Goal: Information Seeking & Learning: Learn about a topic

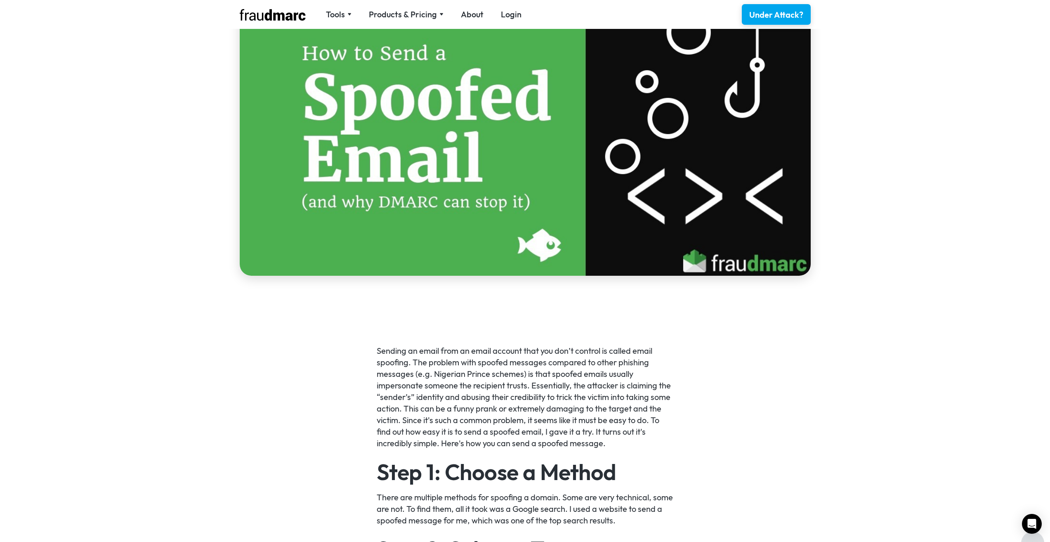
scroll to position [413, 0]
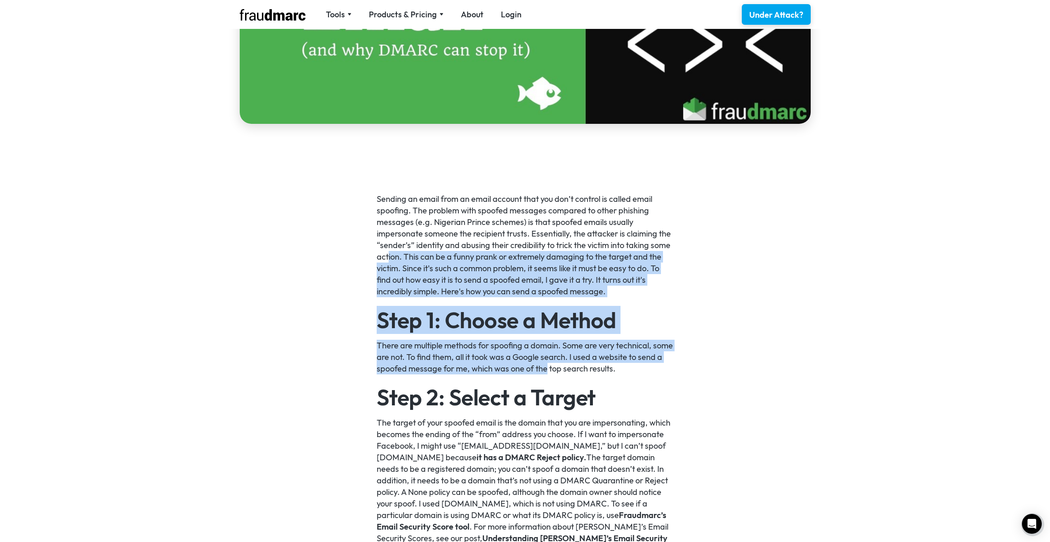
drag, startPoint x: 389, startPoint y: 255, endPoint x: 571, endPoint y: 367, distance: 214.1
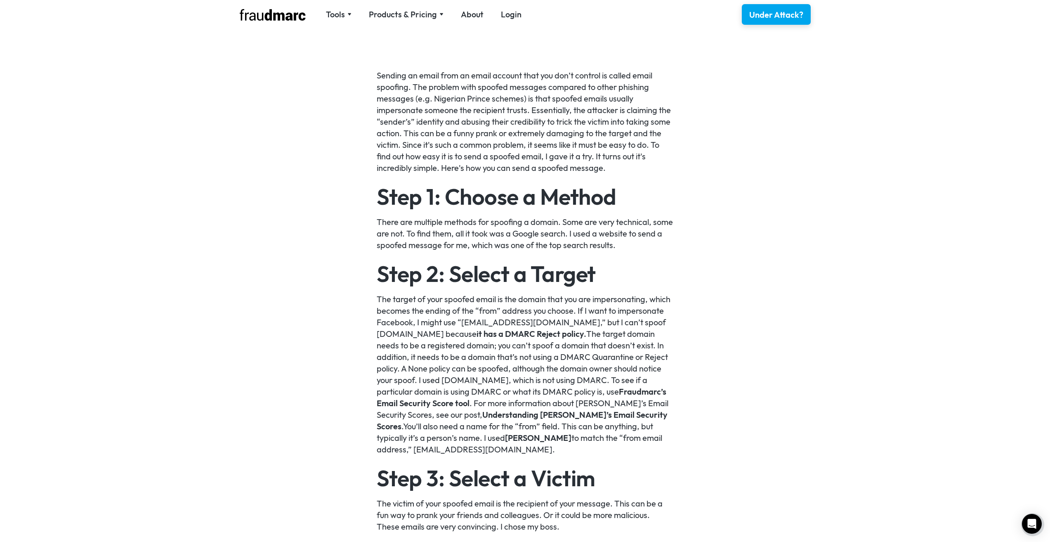
scroll to position [538, 0]
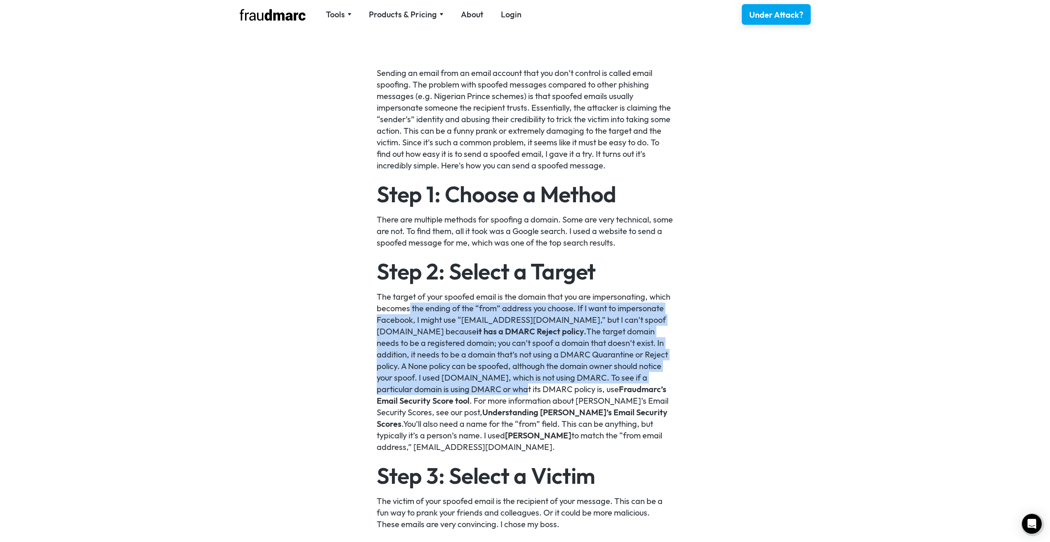
drag, startPoint x: 412, startPoint y: 316, endPoint x: 504, endPoint y: 388, distance: 116.6
click at [502, 389] on p "The target of your spoofed email is the domain that you are impersonating, whic…" at bounding box center [525, 372] width 297 height 162
click at [417, 304] on p "The target of your spoofed email is the domain that you are impersonating, whic…" at bounding box center [525, 372] width 297 height 162
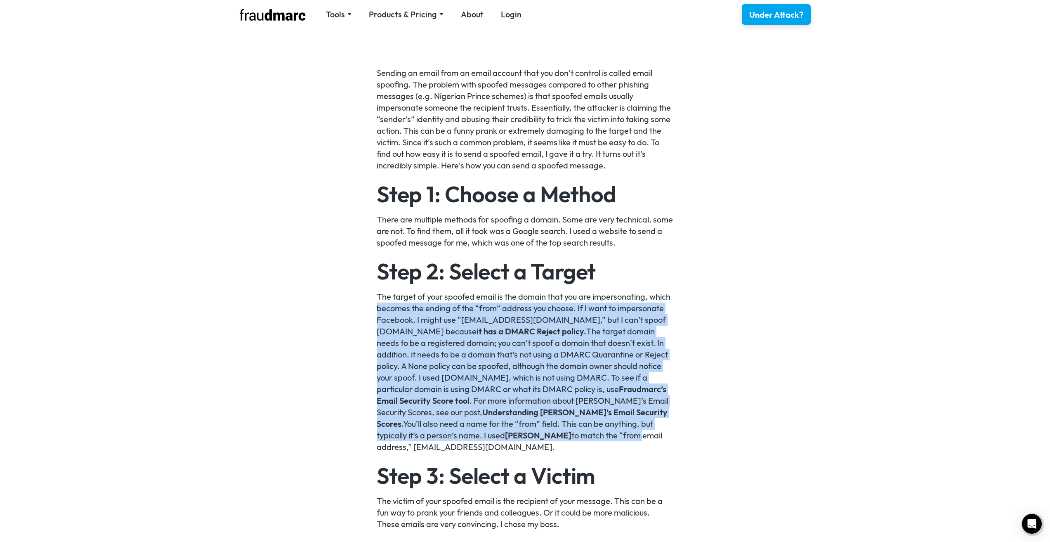
drag, startPoint x: 342, startPoint y: 304, endPoint x: 588, endPoint y: 438, distance: 280.0
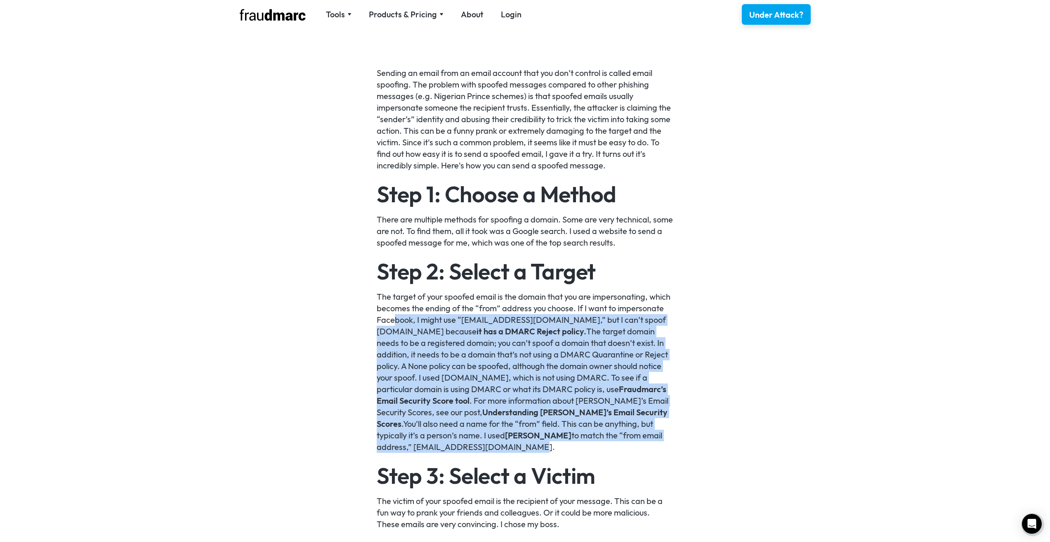
drag, startPoint x: 515, startPoint y: 442, endPoint x: 396, endPoint y: 321, distance: 170.6
click at [396, 321] on p "The target of your spoofed email is the domain that you are impersonating, whic…" at bounding box center [525, 372] width 297 height 162
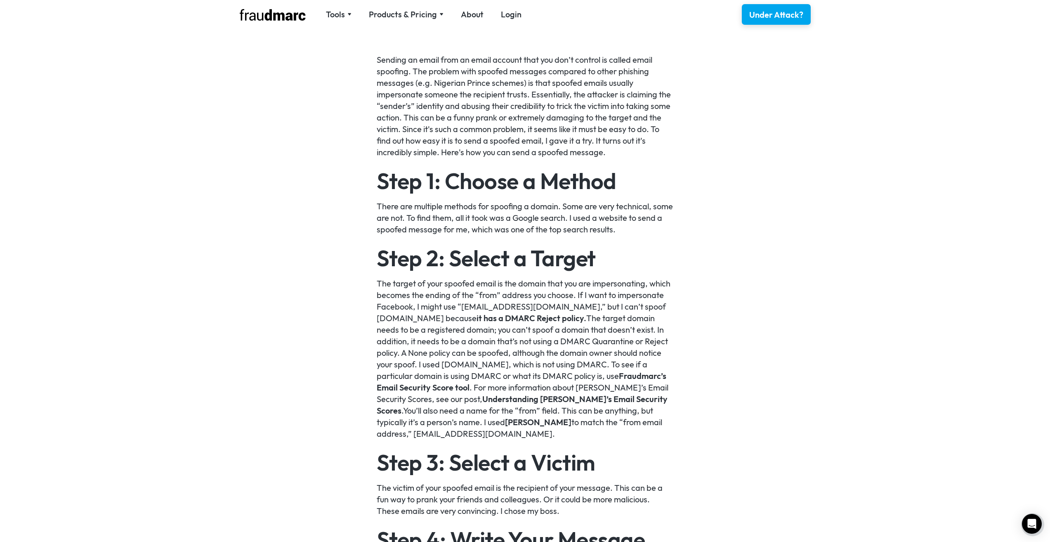
drag, startPoint x: 422, startPoint y: 311, endPoint x: 428, endPoint y: 332, distance: 21.4
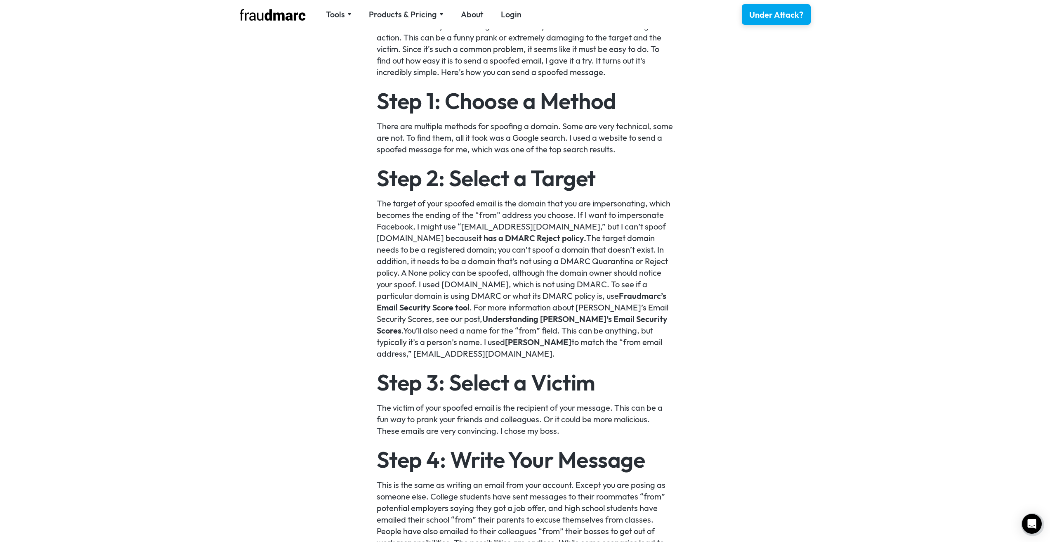
scroll to position [927, 0]
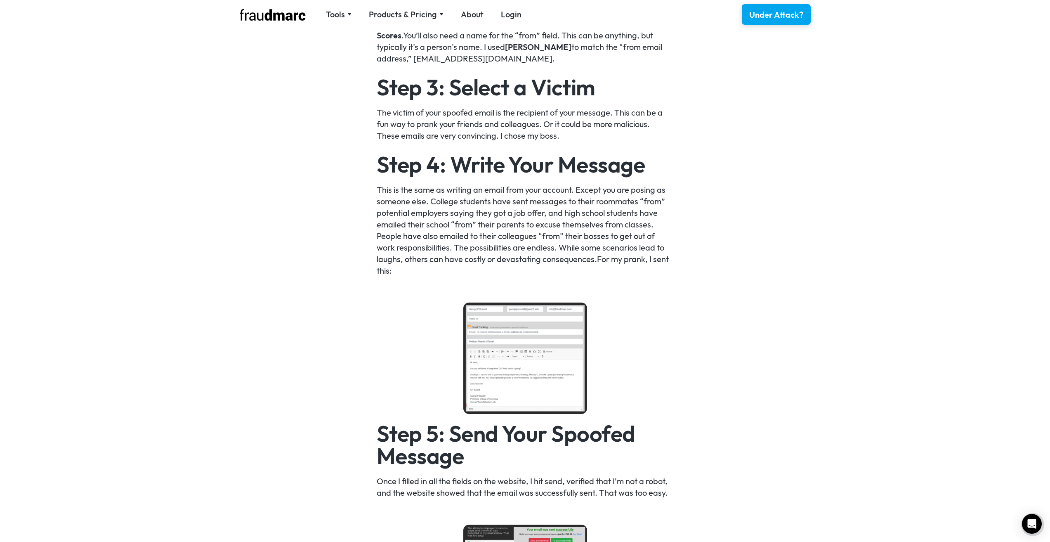
click at [523, 341] on img at bounding box center [525, 357] width 124 height 111
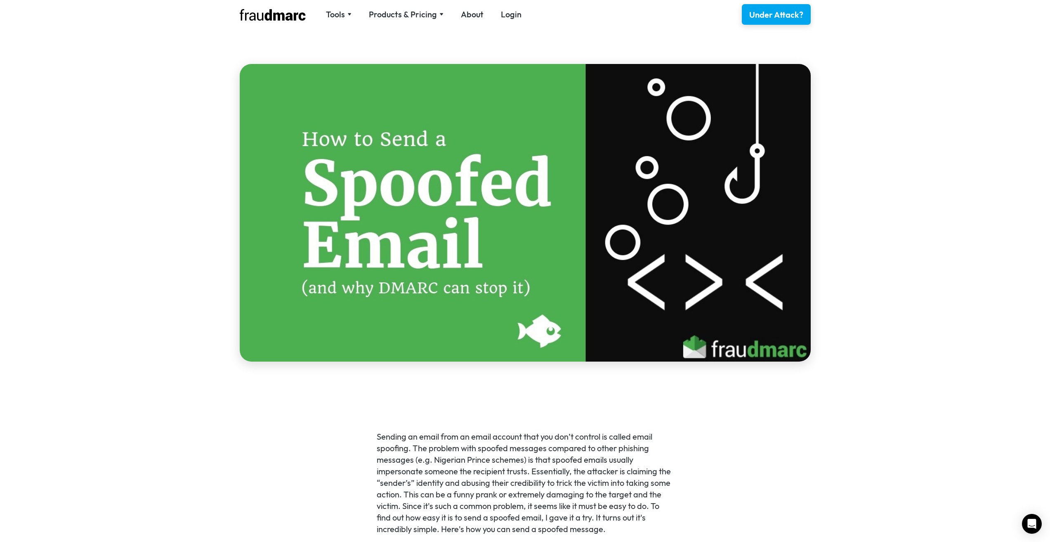
scroll to position [0, 0]
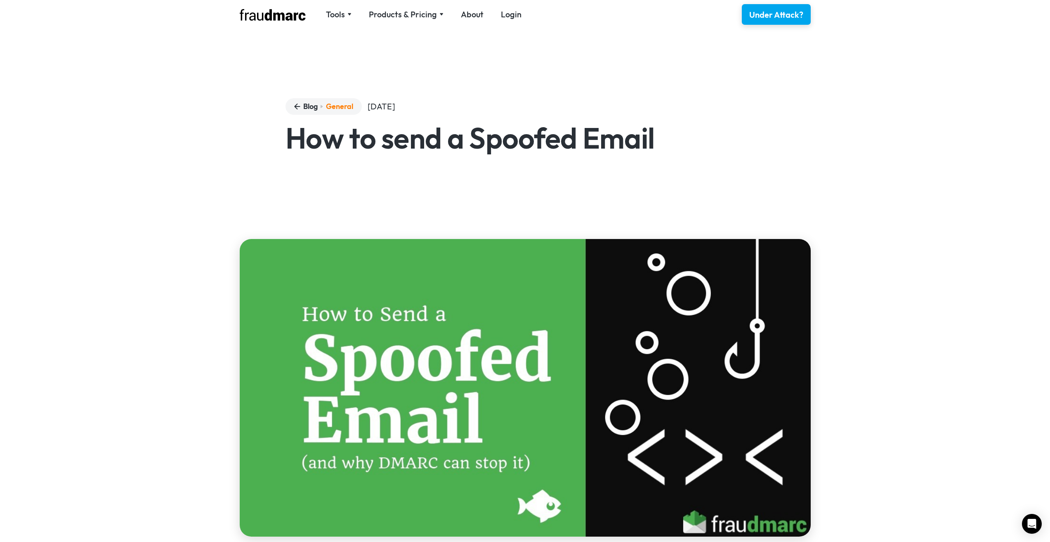
drag, startPoint x: 221, startPoint y: 419, endPoint x: 230, endPoint y: 193, distance: 226.7
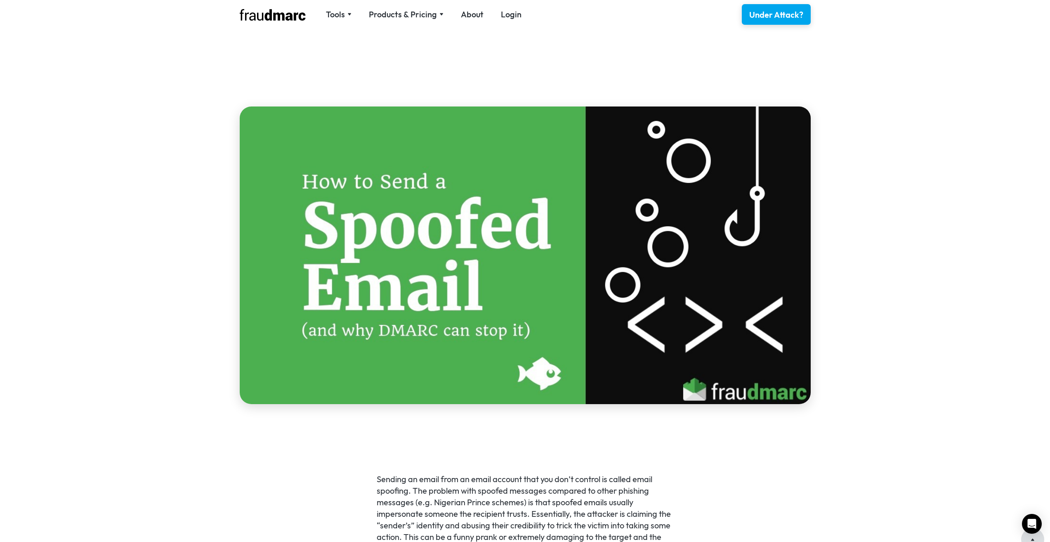
scroll to position [330, 0]
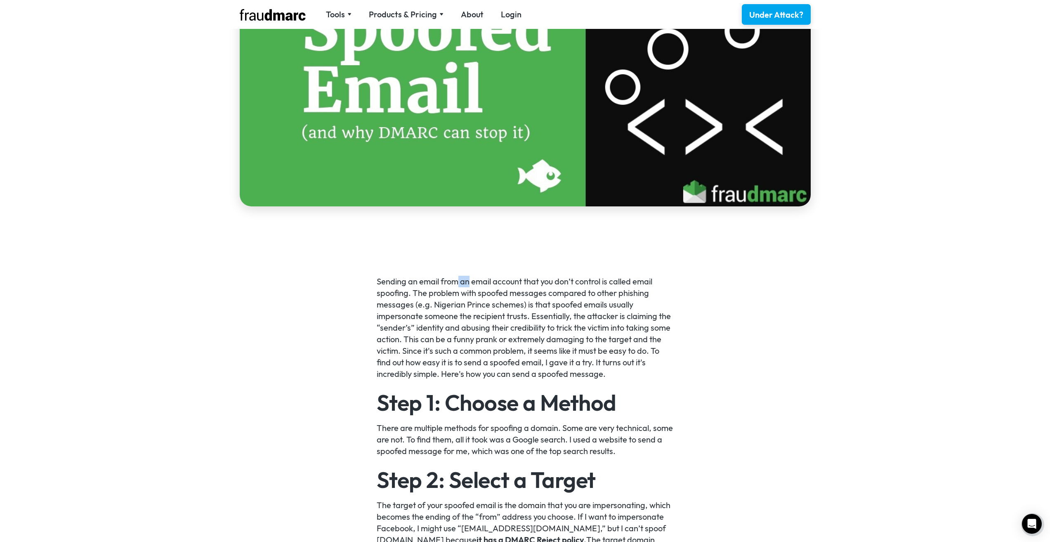
drag, startPoint x: 455, startPoint y: 274, endPoint x: 467, endPoint y: 257, distance: 20.1
click at [729, 97] on img at bounding box center [525, 57] width 571 height 297
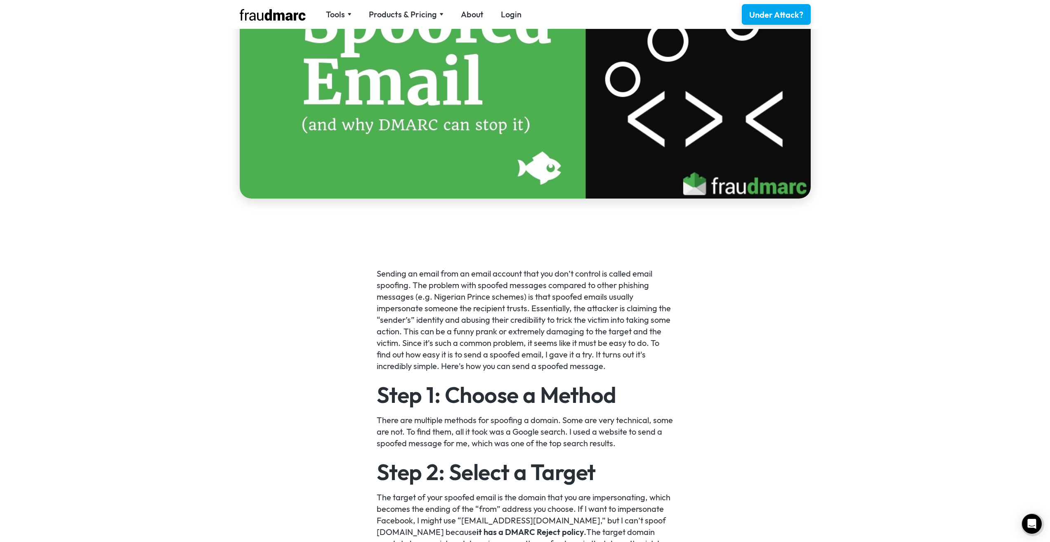
scroll to position [384, 0]
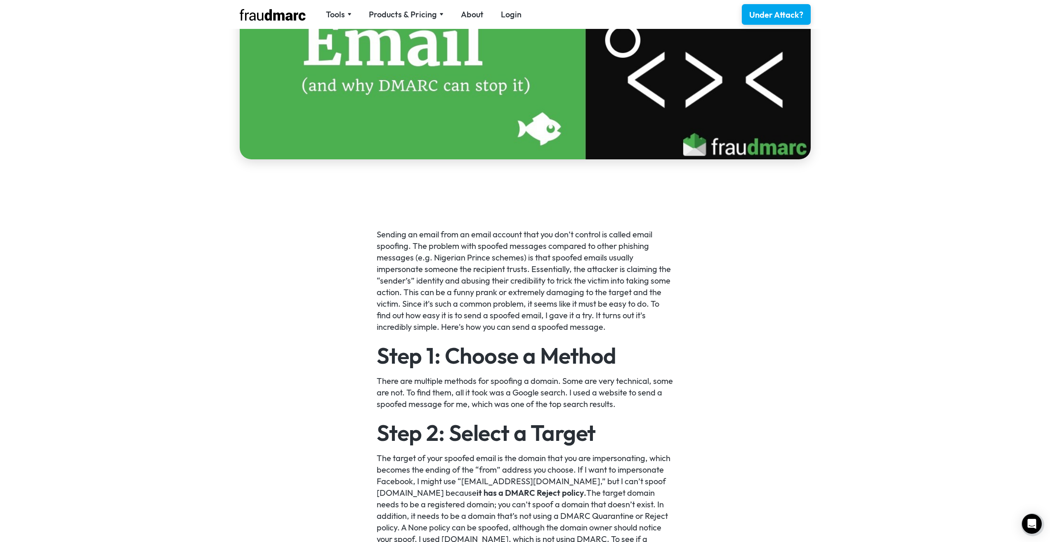
drag, startPoint x: 352, startPoint y: 251, endPoint x: 346, endPoint y: 298, distance: 47.0
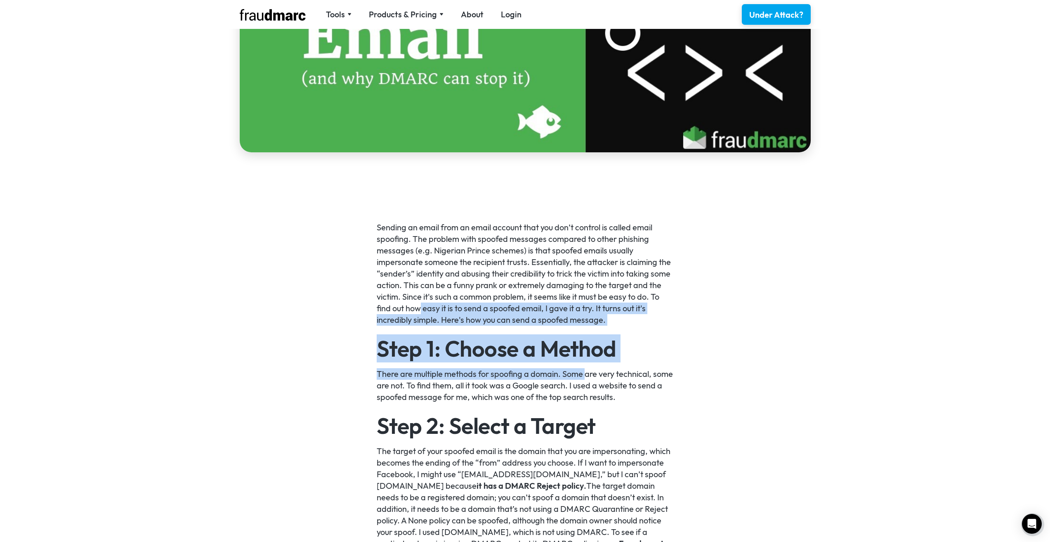
drag, startPoint x: 419, startPoint y: 302, endPoint x: 585, endPoint y: 379, distance: 182.9
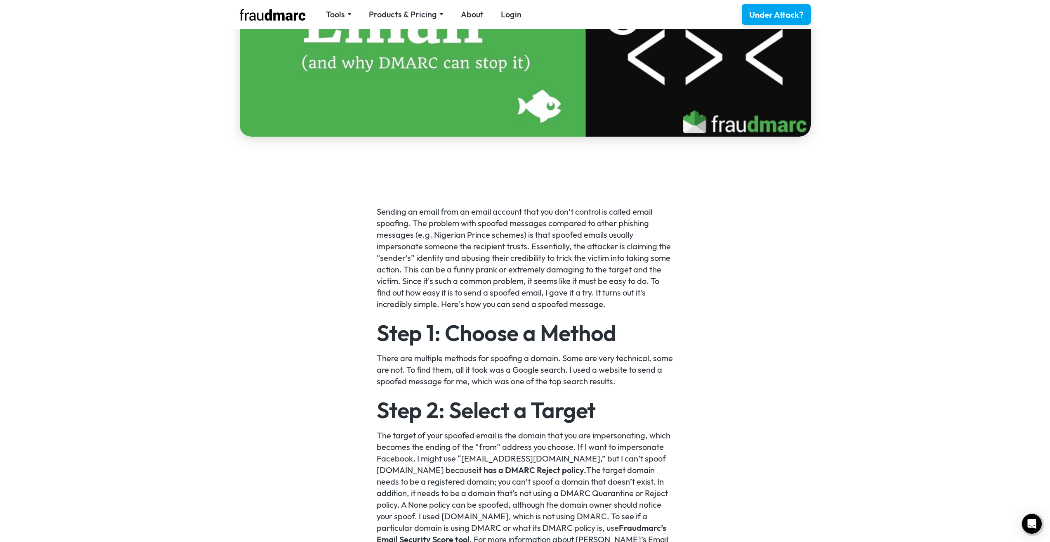
scroll to position [406, 0]
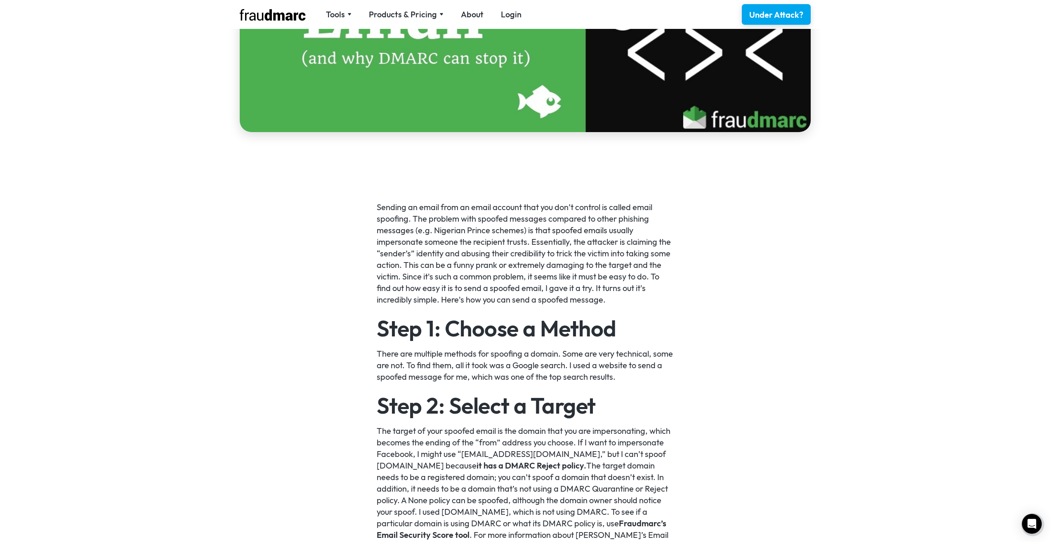
drag, startPoint x: 363, startPoint y: 264, endPoint x: 370, endPoint y: 285, distance: 22.3
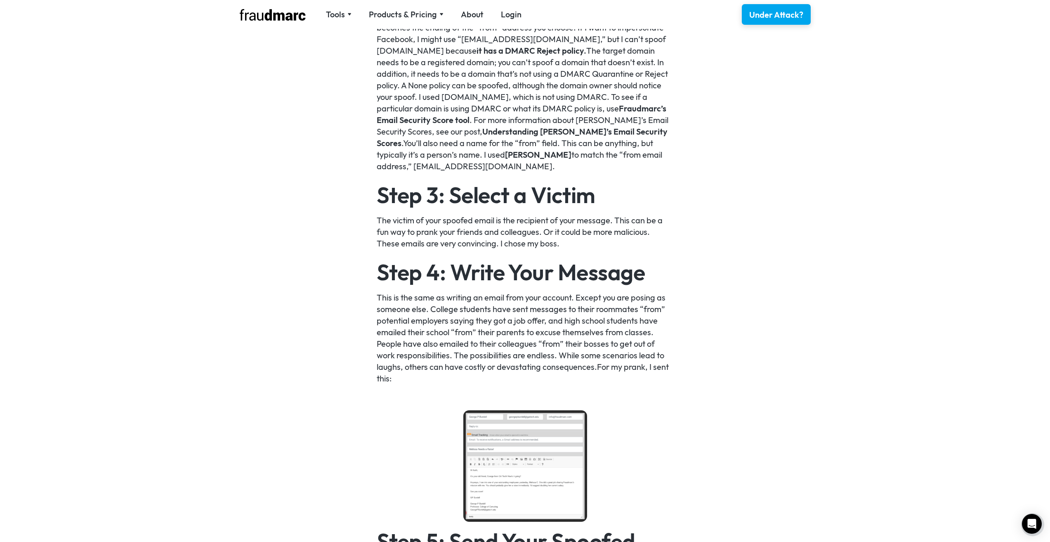
scroll to position [984, 0]
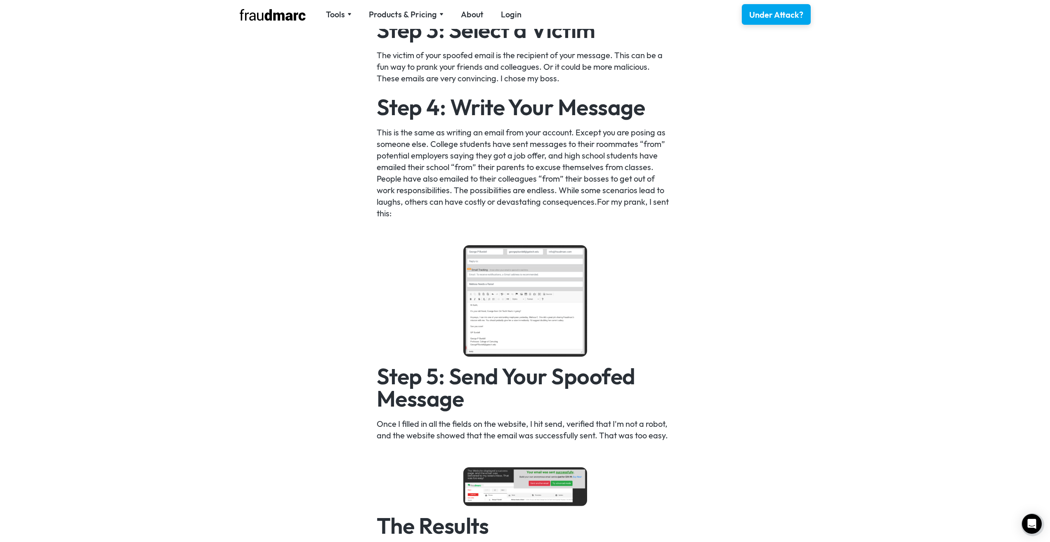
click at [563, 306] on img at bounding box center [525, 300] width 124 height 111
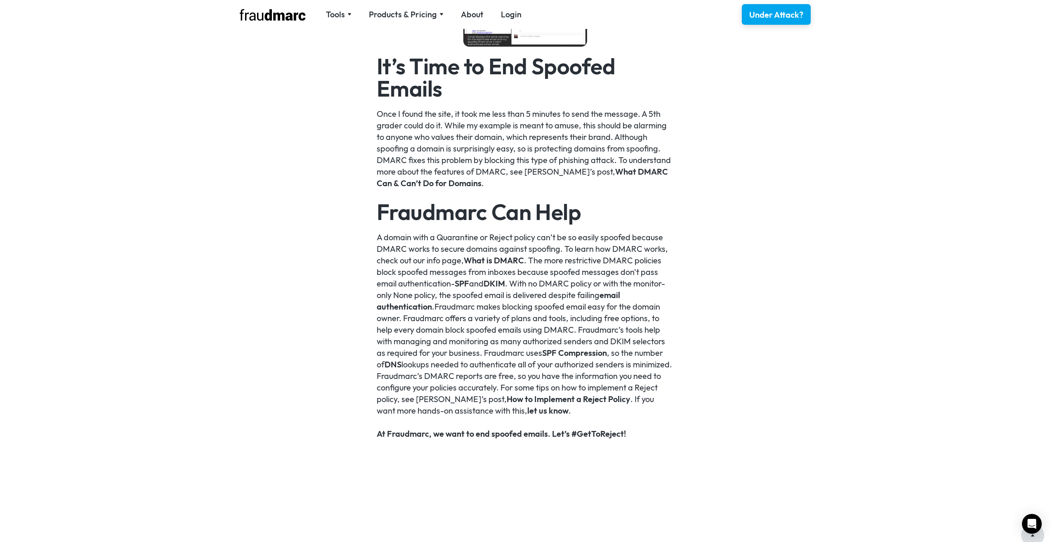
scroll to position [1396, 0]
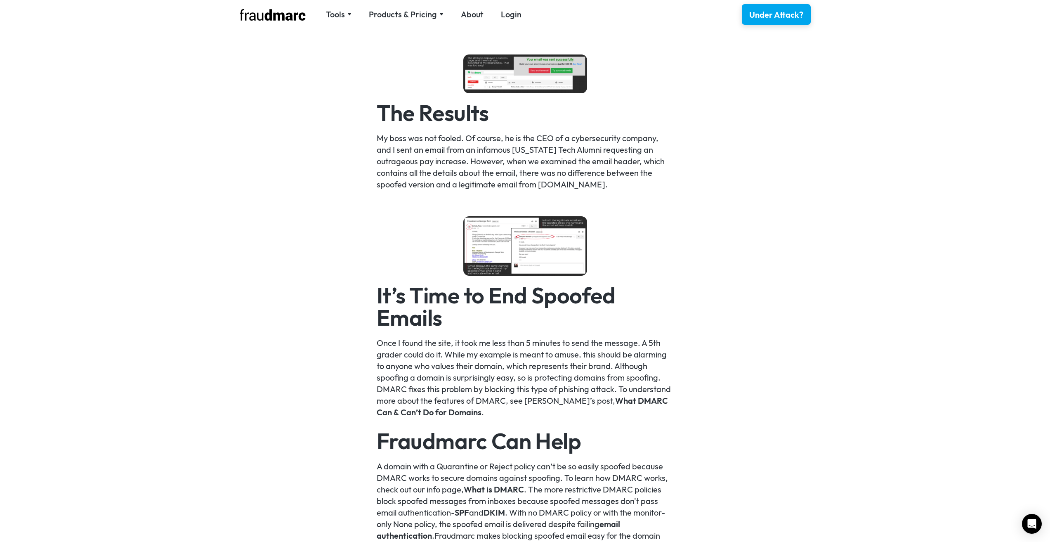
click at [494, 225] on img at bounding box center [525, 245] width 124 height 59
click at [331, 16] on div "Tools" at bounding box center [335, 15] width 19 height 12
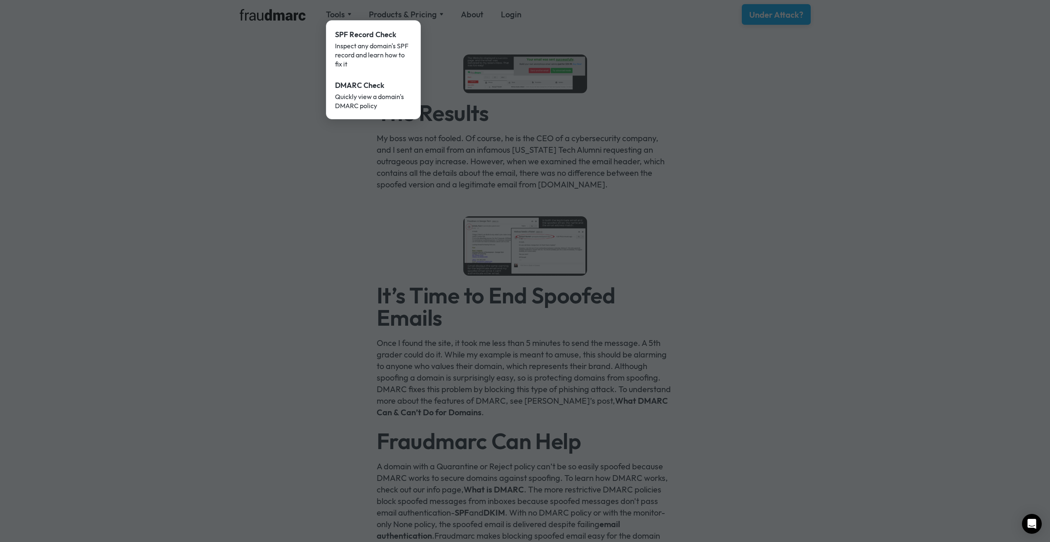
click at [152, 167] on div at bounding box center [525, 271] width 1050 height 542
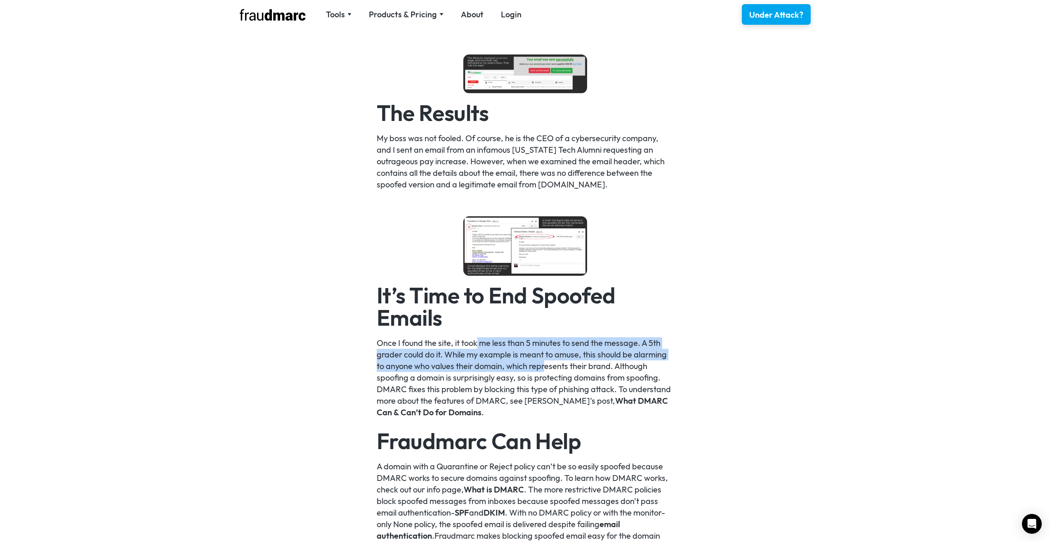
drag, startPoint x: 478, startPoint y: 344, endPoint x: 547, endPoint y: 370, distance: 74.0
click at [547, 370] on p "Once I found the site, it took me less than 5 minutes to send the message. A 5t…" at bounding box center [525, 377] width 297 height 81
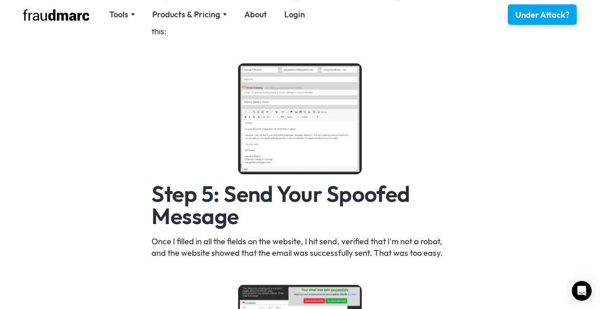
scroll to position [1137, 0]
